Goal: Information Seeking & Learning: Learn about a topic

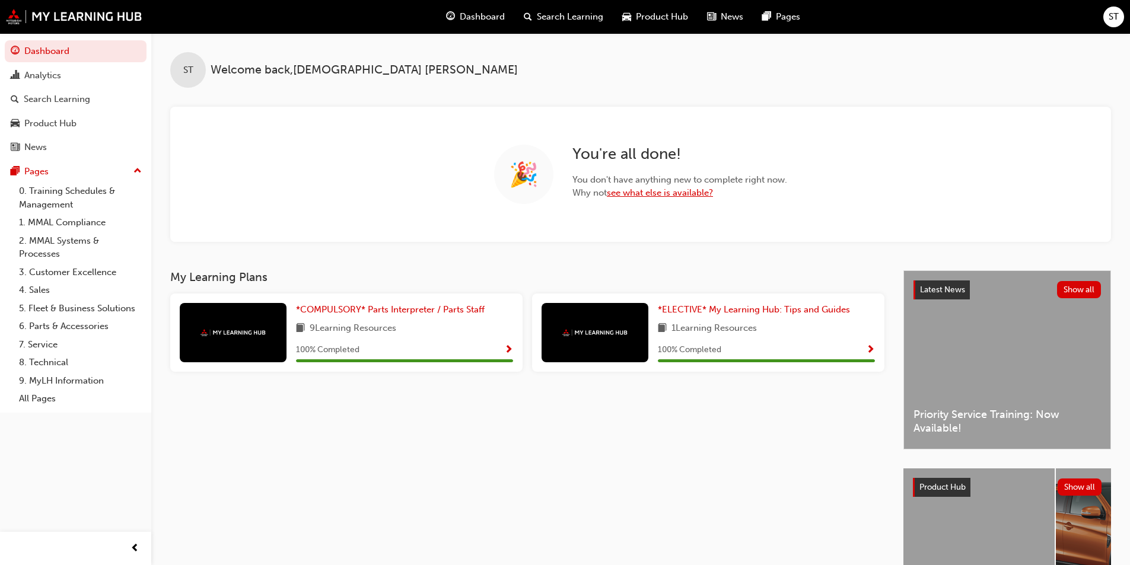
click at [694, 193] on link "see what else is available?" at bounding box center [660, 192] width 106 height 11
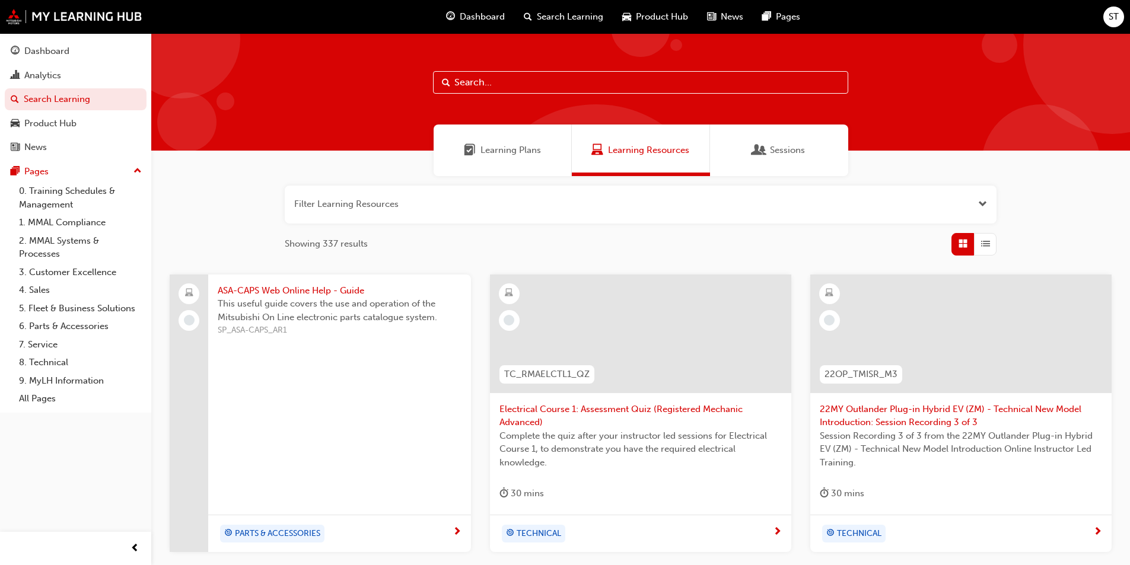
scroll to position [297, 0]
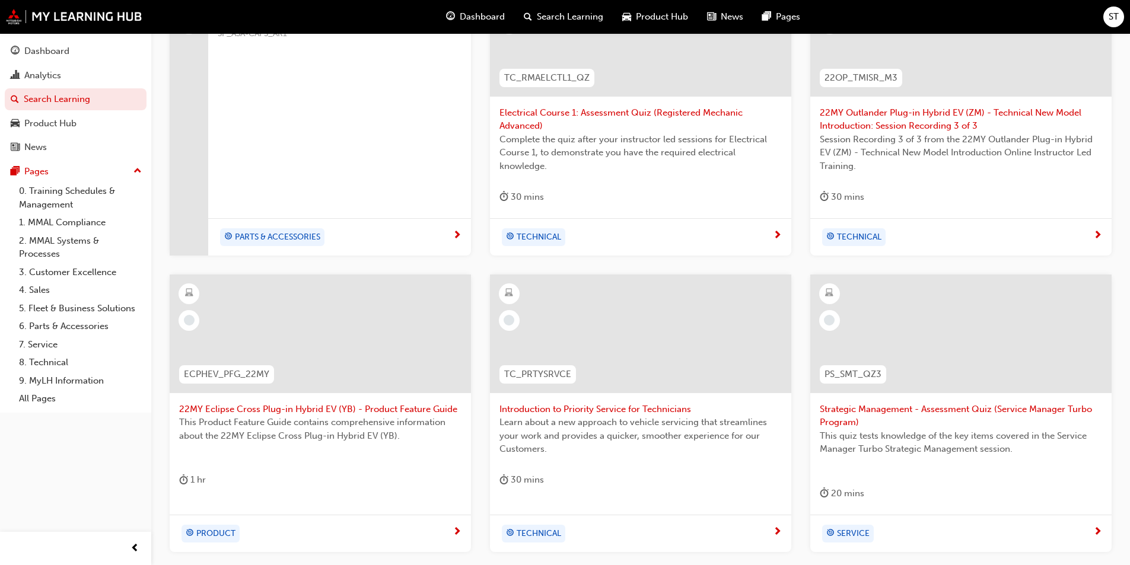
click at [372, 412] on span "22MY Eclipse Cross Plug-in Hybrid EV (YB) - Product Feature Guide" at bounding box center [320, 410] width 282 height 14
